Goal: Task Accomplishment & Management: Use online tool/utility

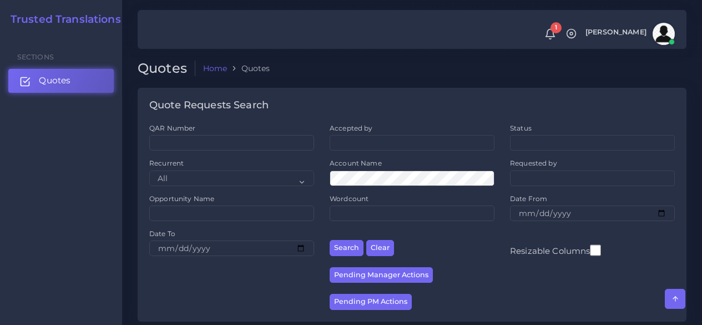
scroll to position [499, 0]
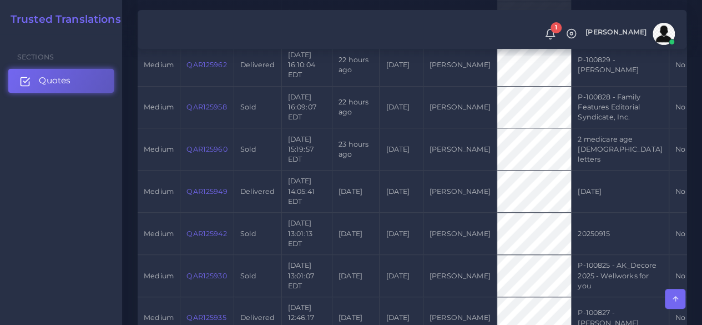
click at [64, 74] on link "Quotes" at bounding box center [60, 80] width 105 height 23
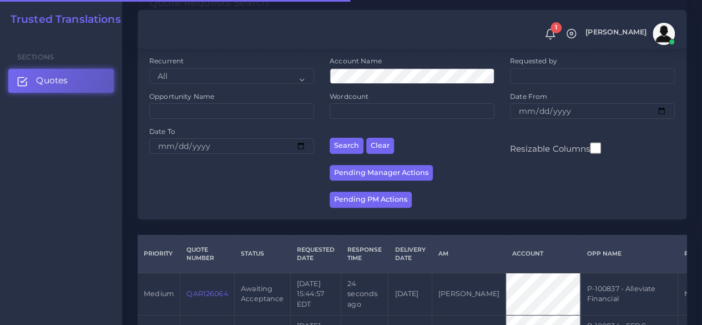
scroll to position [222, 0]
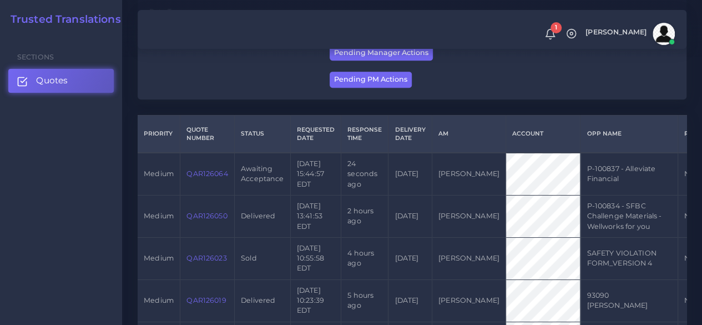
click at [215, 173] on link "QAR126064" at bounding box center [206, 173] width 41 height 8
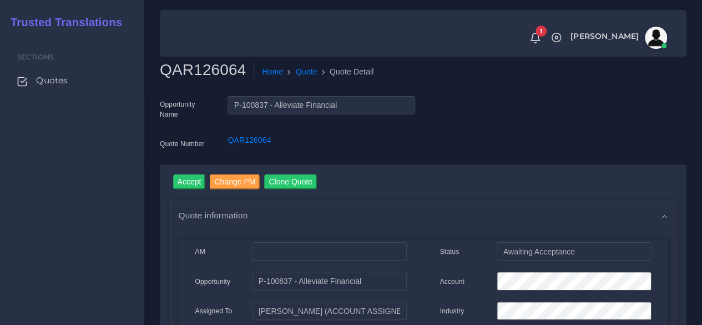
click at [200, 68] on h2 "QAR126064" at bounding box center [207, 69] width 94 height 19
copy h2 "QAR126064"
click at [200, 180] on input "Accept" at bounding box center [189, 181] width 33 height 15
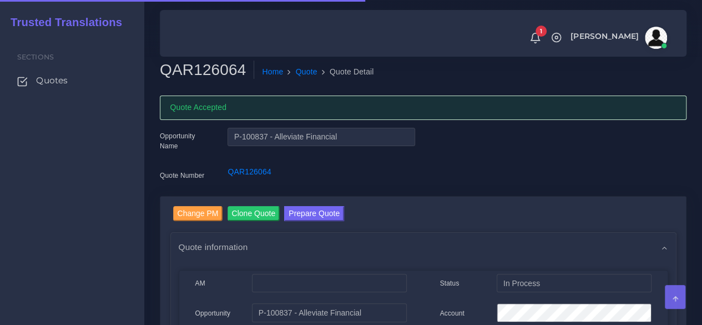
scroll to position [111, 0]
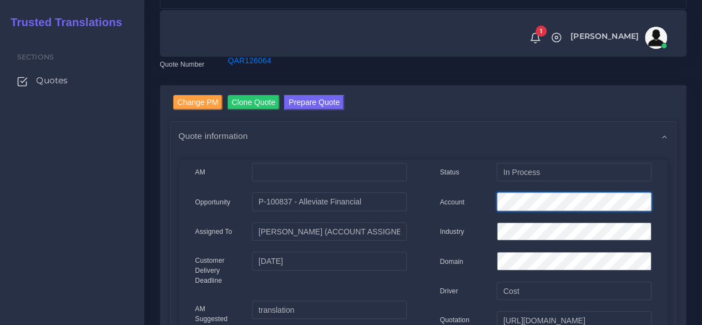
click at [475, 201] on div "Account" at bounding box center [546, 203] width 228 height 22
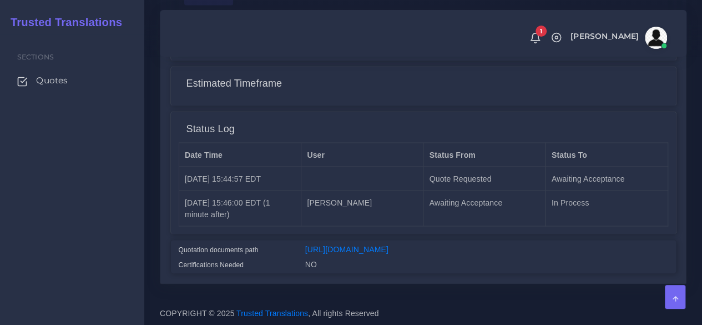
scroll to position [957, 0]
click at [388, 244] on link "[URL][DOMAIN_NAME]" at bounding box center [346, 248] width 83 height 9
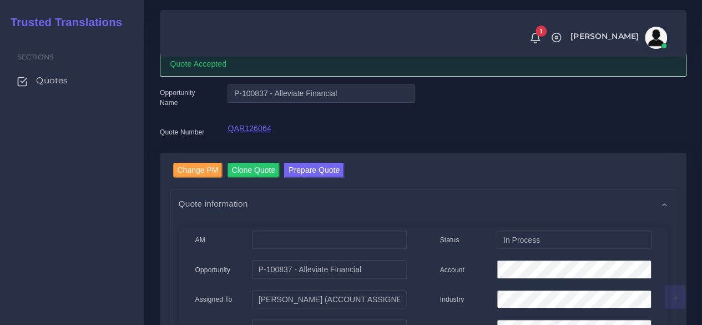
scroll to position [0, 0]
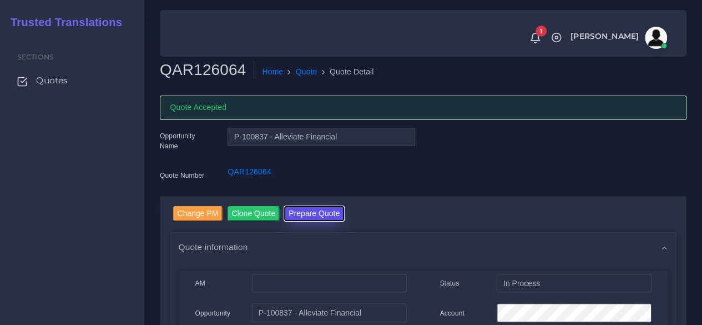
click at [327, 213] on button "Prepare Quote" at bounding box center [314, 213] width 60 height 15
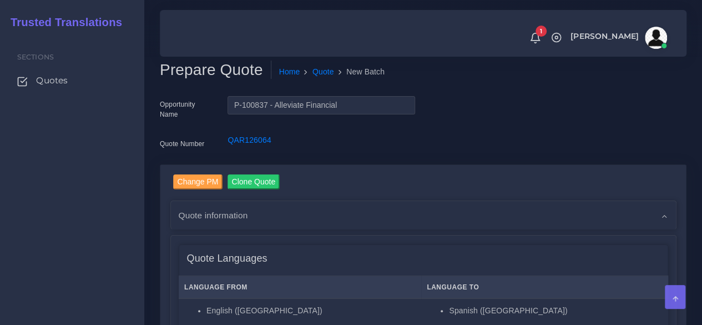
scroll to position [277, 0]
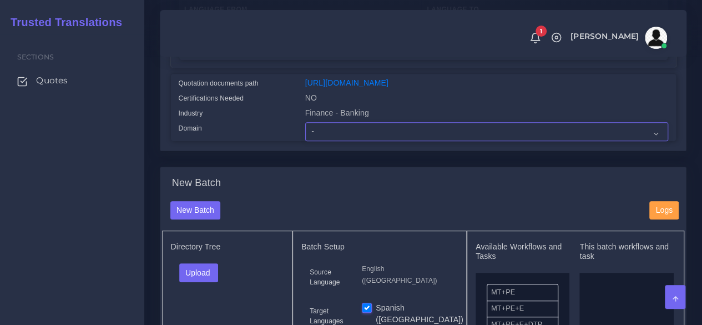
click at [335, 141] on select "- Advertising and Media Agriculture, Forestry and Fishing Architecture, Buildin…" at bounding box center [486, 131] width 363 height 19
select select "Finance - Banking"
click at [305, 141] on select "- Advertising and Media Agriculture, Forestry and Fishing Architecture, Buildin…" at bounding box center [486, 131] width 363 height 19
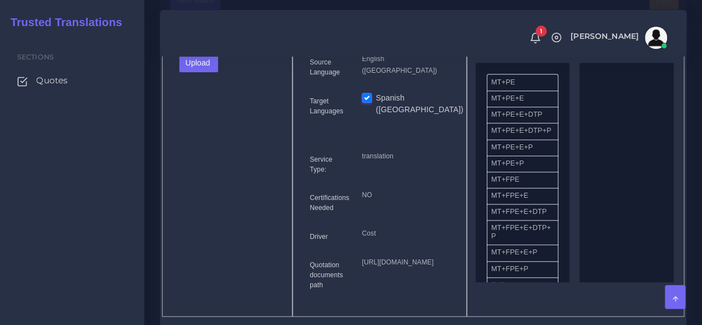
scroll to position [499, 0]
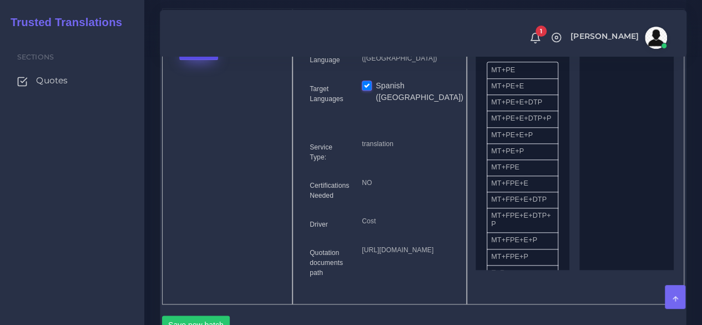
click at [200, 60] on button "Upload" at bounding box center [198, 50] width 39 height 19
click at [210, 99] on label "Files" at bounding box center [218, 92] width 77 height 14
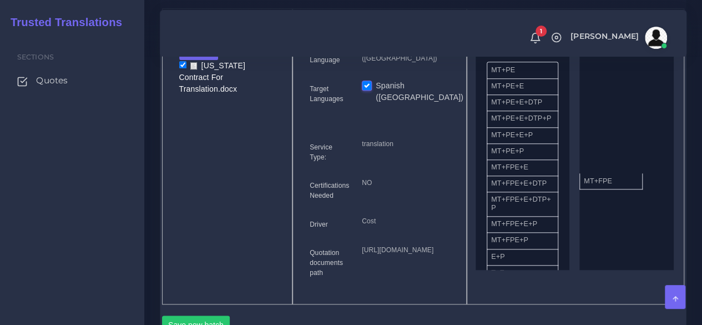
drag, startPoint x: 611, startPoint y: 196, endPoint x: 631, endPoint y: 189, distance: 21.2
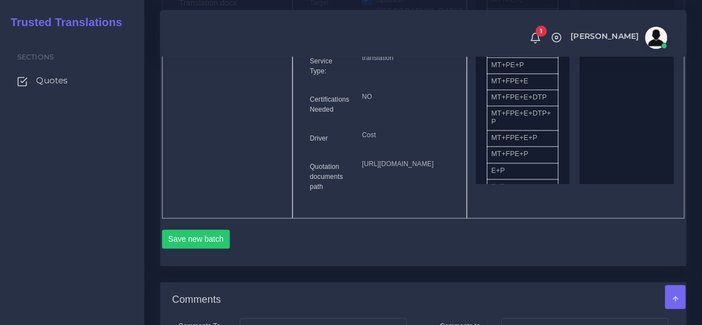
scroll to position [721, 0]
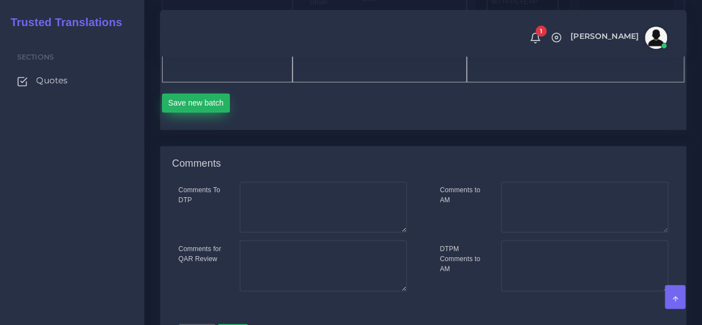
click at [179, 112] on button "Save new batch" at bounding box center [196, 102] width 68 height 19
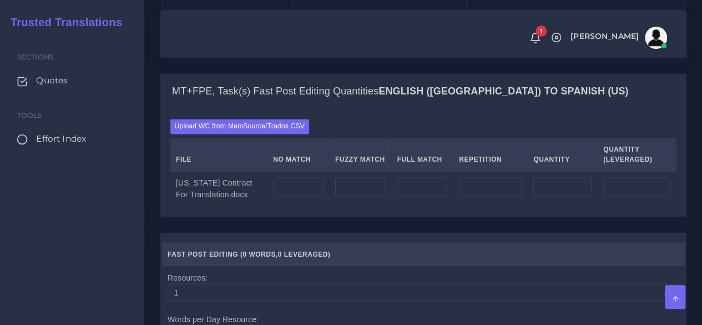
scroll to position [832, 0]
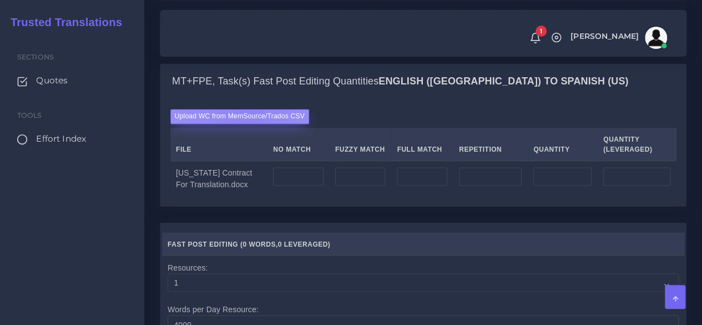
click at [247, 124] on label "Upload WC from MemSource/Trados CSV" at bounding box center [239, 116] width 139 height 15
click at [0, 0] on input "Upload WC from MemSource/Trados CSV" at bounding box center [0, 0] width 0 height 0
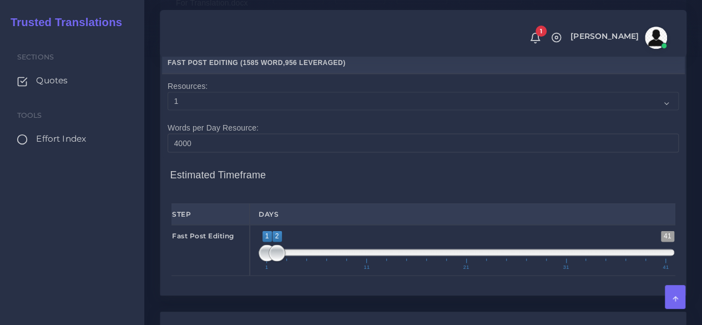
scroll to position [1110, 0]
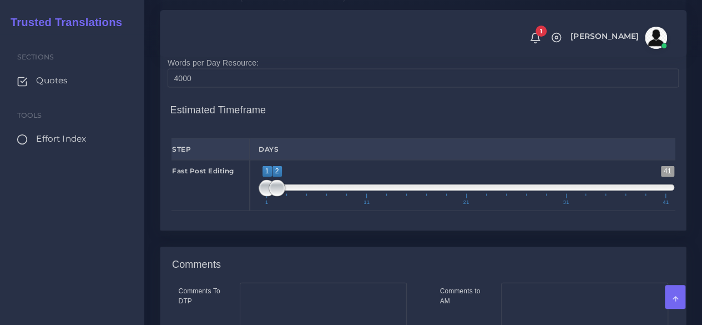
type input "1;1"
drag, startPoint x: 272, startPoint y: 266, endPoint x: 233, endPoint y: 268, distance: 38.9
click at [236, 211] on div "Fast Post Editing 1 41 1 1 1 — 1 1 11 21 31 41 1;1" at bounding box center [423, 185] width 520 height 51
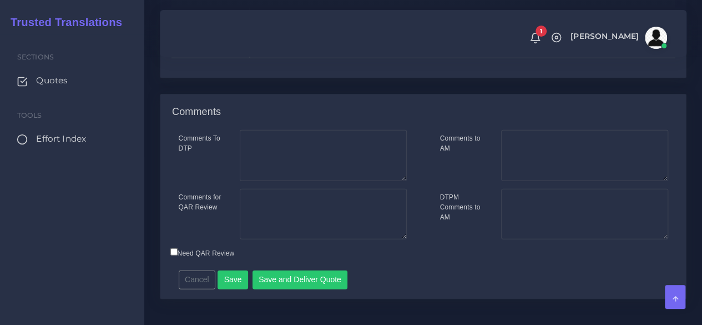
scroll to position [1332, 0]
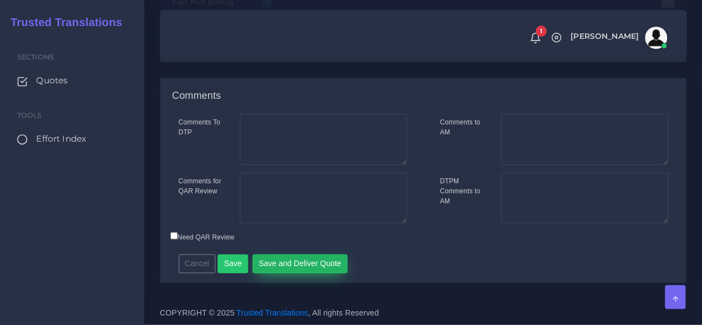
click at [275, 273] on button "Save and Deliver Quote" at bounding box center [299, 263] width 95 height 19
